Goal: Task Accomplishment & Management: Manage account settings

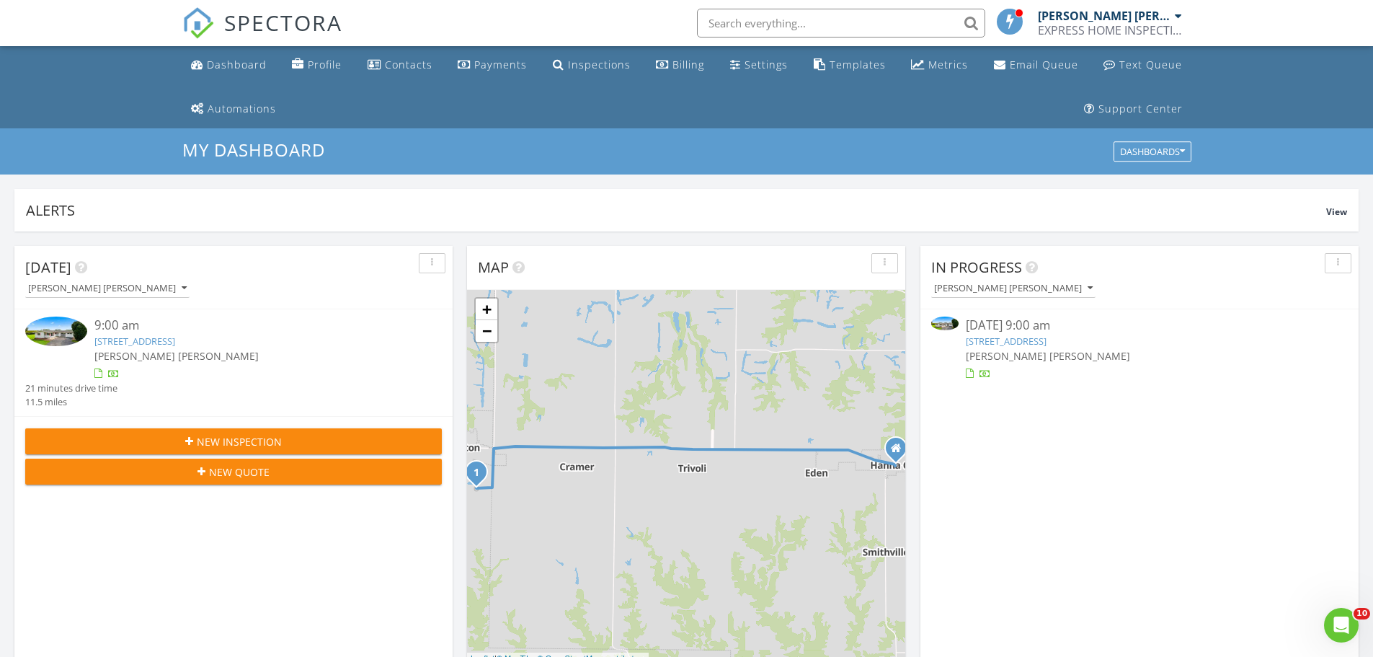
click at [946, 323] on img at bounding box center [944, 322] width 27 height 13
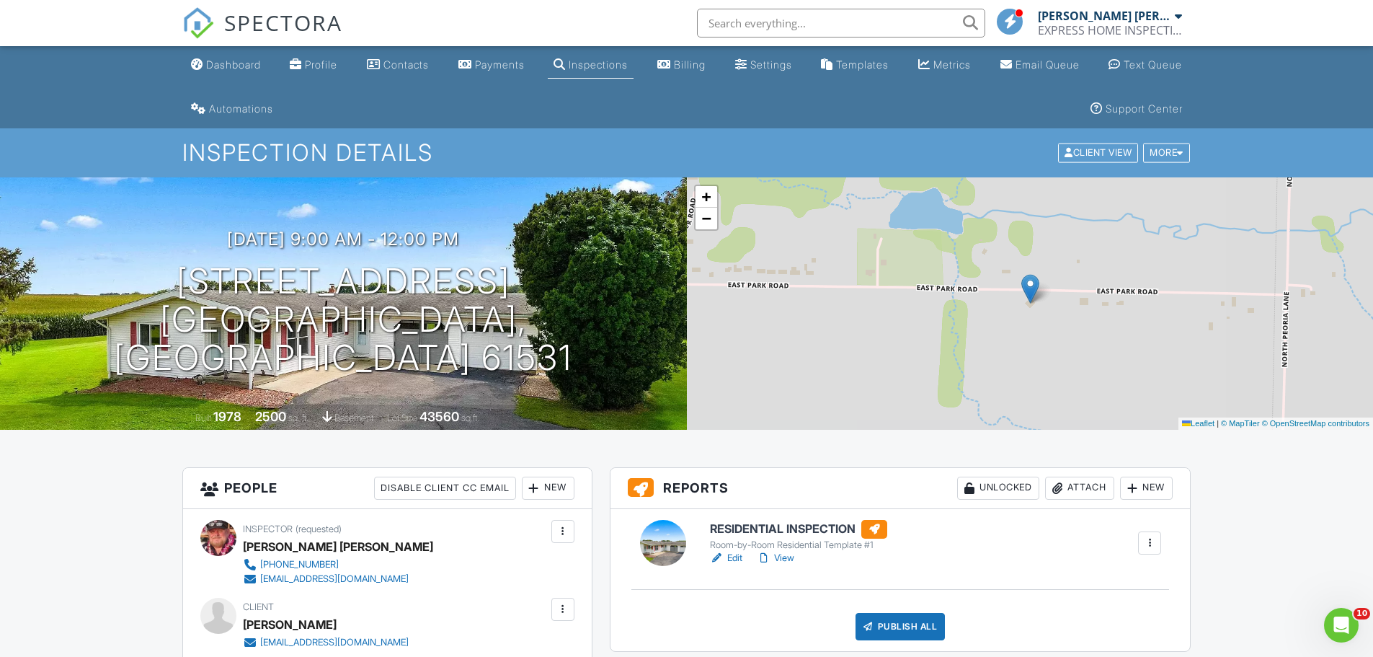
click at [737, 556] on link "Edit" at bounding box center [726, 558] width 32 height 14
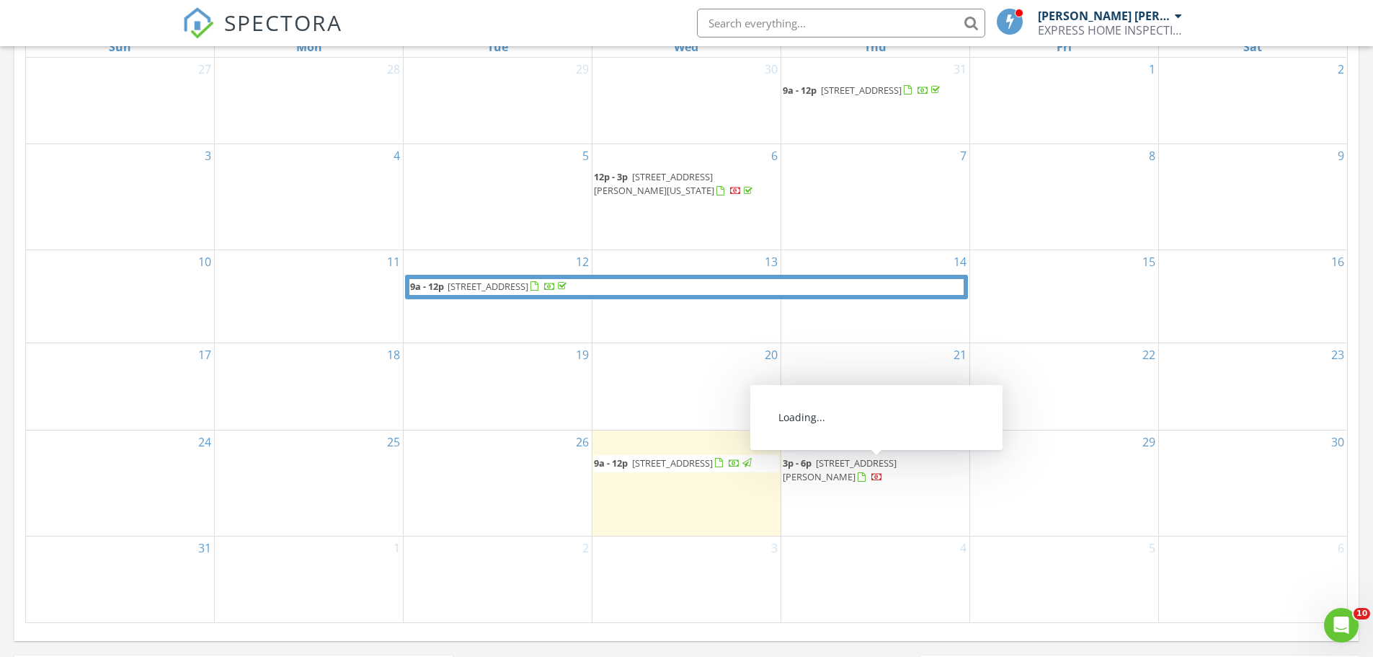
scroll to position [745, 0]
